Goal: Find specific page/section

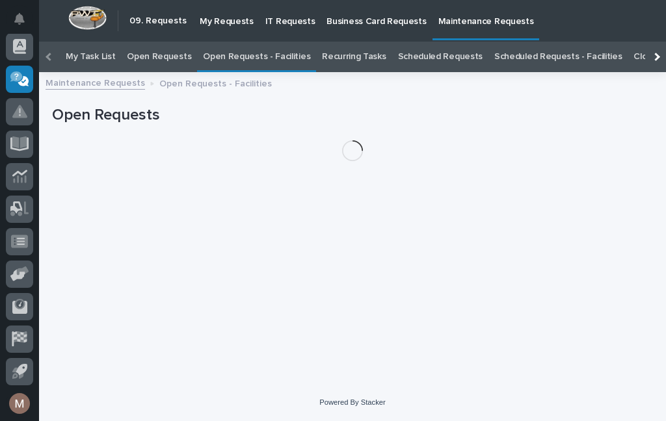
scroll to position [42, 0]
